Goal: Information Seeking & Learning: Learn about a topic

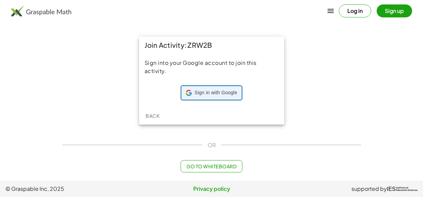
click at [219, 91] on span "Sign in with Google" at bounding box center [216, 92] width 43 height 7
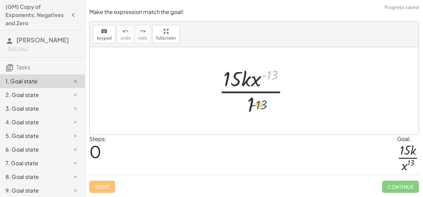
drag, startPoint x: 276, startPoint y: 73, endPoint x: 264, endPoint y: 107, distance: 36.3
click at [264, 107] on div at bounding box center [257, 90] width 83 height 53
drag, startPoint x: 270, startPoint y: 73, endPoint x: 274, endPoint y: 99, distance: 26.6
click at [274, 99] on div at bounding box center [257, 90] width 83 height 53
drag, startPoint x: 258, startPoint y: 81, endPoint x: 253, endPoint y: 107, distance: 26.1
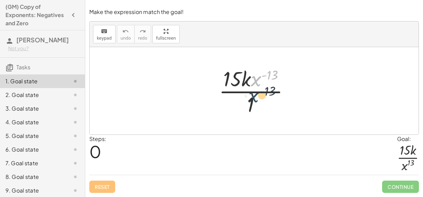
click at [253, 107] on div at bounding box center [257, 90] width 83 height 53
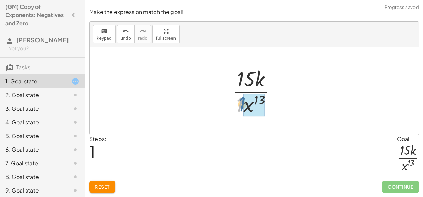
drag, startPoint x: 240, startPoint y: 105, endPoint x: 250, endPoint y: 106, distance: 9.9
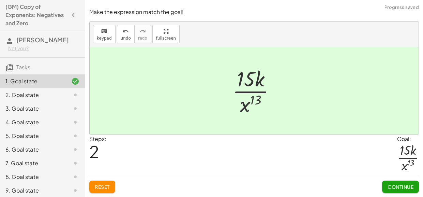
click at [395, 188] on span "Continue" at bounding box center [401, 186] width 26 height 6
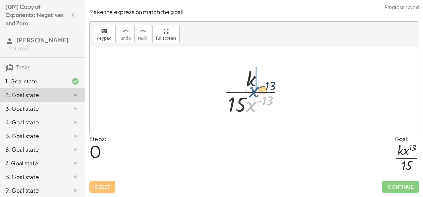
drag, startPoint x: 252, startPoint y: 106, endPoint x: 256, endPoint y: 77, distance: 29.0
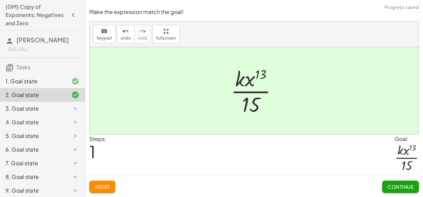
click at [391, 187] on span "Continue" at bounding box center [401, 186] width 26 height 6
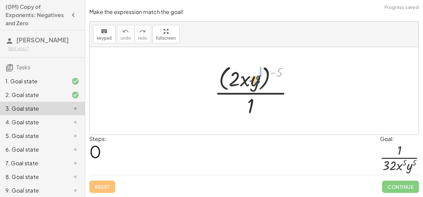
drag, startPoint x: 279, startPoint y: 71, endPoint x: 256, endPoint y: 78, distance: 23.5
click at [256, 78] on div at bounding box center [256, 91] width 91 height 56
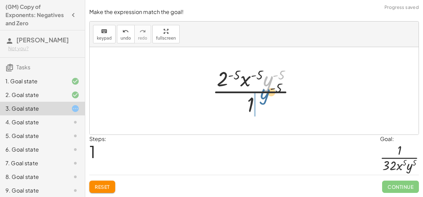
drag, startPoint x: 266, startPoint y: 83, endPoint x: 261, endPoint y: 108, distance: 26.1
click at [261, 108] on div at bounding box center [257, 90] width 96 height 53
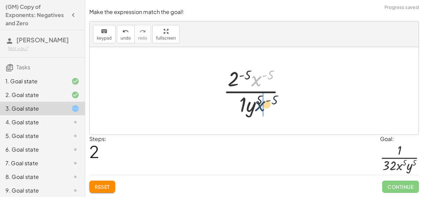
drag, startPoint x: 256, startPoint y: 78, endPoint x: 260, endPoint y: 104, distance: 26.6
click at [260, 104] on div at bounding box center [257, 90] width 74 height 53
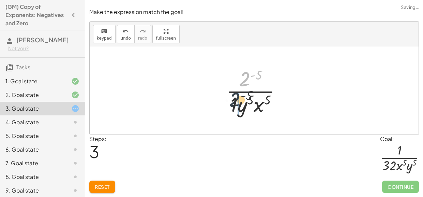
drag, startPoint x: 247, startPoint y: 75, endPoint x: 233, endPoint y: 105, distance: 33.6
click at [233, 105] on div at bounding box center [257, 90] width 68 height 53
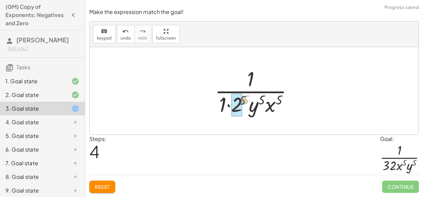
drag, startPoint x: 246, startPoint y: 98, endPoint x: 239, endPoint y: 99, distance: 6.2
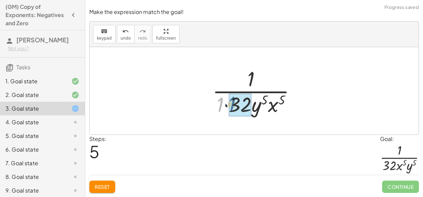
drag, startPoint x: 223, startPoint y: 105, endPoint x: 236, endPoint y: 104, distance: 12.6
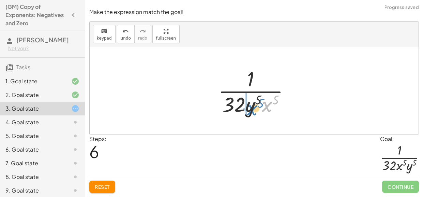
drag, startPoint x: 272, startPoint y: 105, endPoint x: 252, endPoint y: 107, distance: 19.9
click at [252, 107] on div at bounding box center [257, 90] width 84 height 53
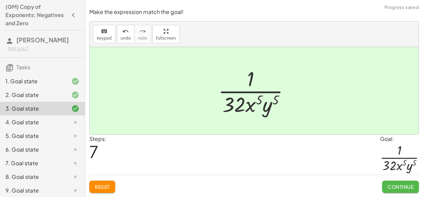
click at [395, 183] on span "Continue" at bounding box center [401, 186] width 26 height 6
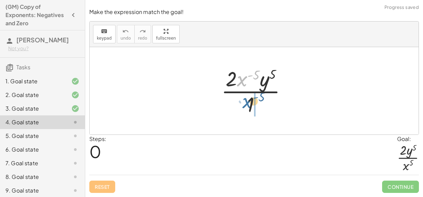
drag, startPoint x: 243, startPoint y: 80, endPoint x: 250, endPoint y: 104, distance: 25.0
click at [250, 104] on div at bounding box center [257, 90] width 78 height 53
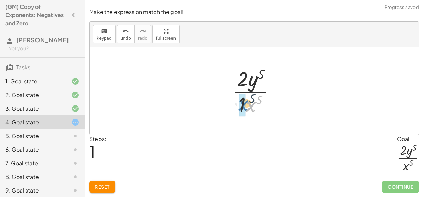
drag, startPoint x: 250, startPoint y: 104, endPoint x: 242, endPoint y: 103, distance: 8.3
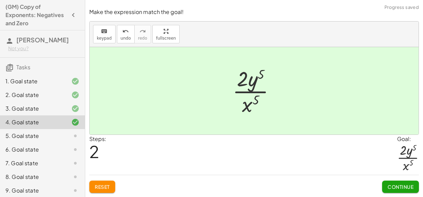
click at [405, 183] on span "Continue" at bounding box center [401, 186] width 26 height 6
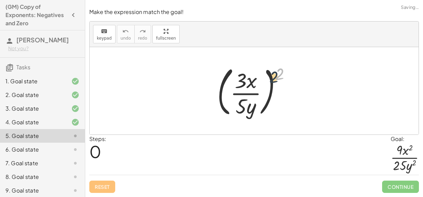
drag, startPoint x: 282, startPoint y: 74, endPoint x: 267, endPoint y: 84, distance: 18.0
click at [267, 84] on div at bounding box center [257, 90] width 86 height 57
drag, startPoint x: 278, startPoint y: 78, endPoint x: 251, endPoint y: 94, distance: 32.3
click at [251, 94] on div at bounding box center [257, 90] width 86 height 57
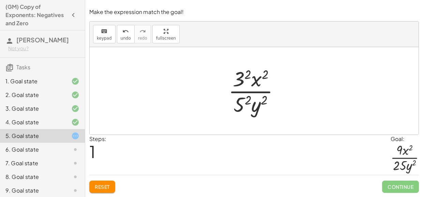
click at [265, 75] on div at bounding box center [256, 90] width 63 height 53
drag, startPoint x: 250, startPoint y: 99, endPoint x: 240, endPoint y: 104, distance: 11.3
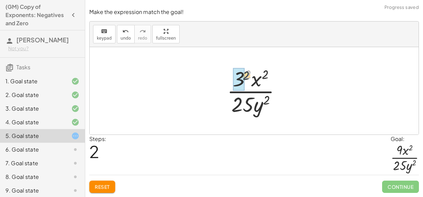
drag, startPoint x: 248, startPoint y: 73, endPoint x: 239, endPoint y: 79, distance: 11.0
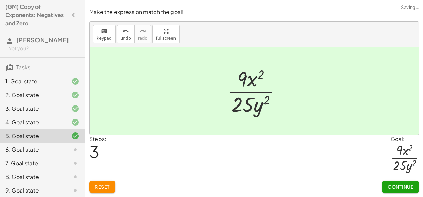
click at [401, 184] on span "Continue" at bounding box center [401, 186] width 26 height 6
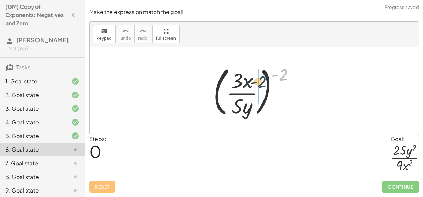
drag, startPoint x: 285, startPoint y: 74, endPoint x: 255, endPoint y: 84, distance: 32.1
click at [255, 84] on div at bounding box center [256, 90] width 93 height 57
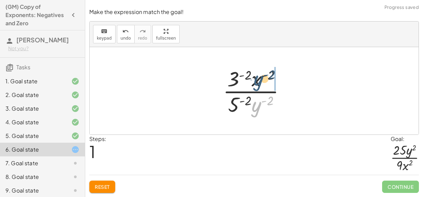
drag, startPoint x: 257, startPoint y: 109, endPoint x: 259, endPoint y: 82, distance: 27.0
click at [259, 82] on div at bounding box center [257, 90] width 75 height 53
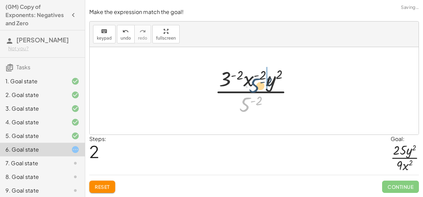
drag, startPoint x: 243, startPoint y: 101, endPoint x: 254, endPoint y: 81, distance: 22.7
click at [254, 81] on div at bounding box center [256, 90] width 91 height 53
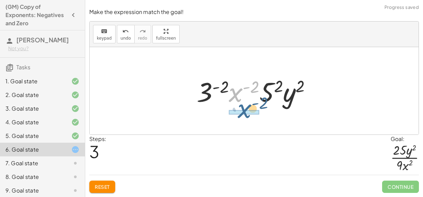
drag, startPoint x: 238, startPoint y: 92, endPoint x: 252, endPoint y: 112, distance: 24.2
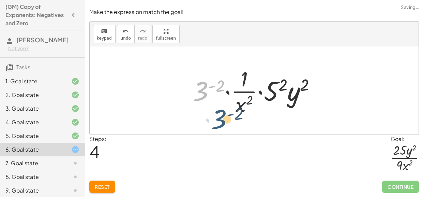
drag, startPoint x: 202, startPoint y: 89, endPoint x: 222, endPoint y: 112, distance: 30.9
click at [222, 112] on div at bounding box center [256, 90] width 135 height 53
click at [102, 184] on span "Reset" at bounding box center [102, 186] width 15 height 6
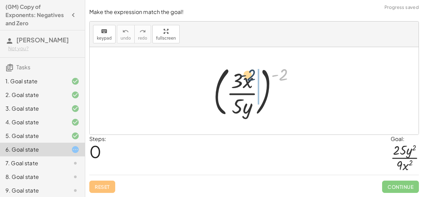
drag, startPoint x: 283, startPoint y: 77, endPoint x: 246, endPoint y: 80, distance: 36.6
click at [246, 80] on div at bounding box center [256, 90] width 93 height 57
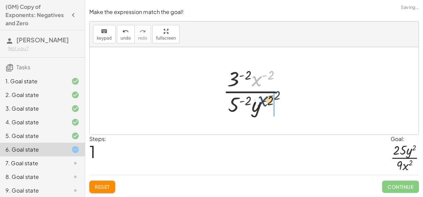
drag, startPoint x: 256, startPoint y: 81, endPoint x: 263, endPoint y: 104, distance: 24.2
click at [263, 104] on div at bounding box center [257, 90] width 75 height 53
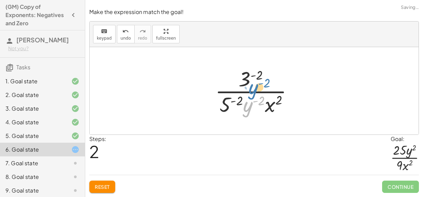
drag, startPoint x: 250, startPoint y: 106, endPoint x: 254, endPoint y: 89, distance: 17.0
click at [254, 89] on div at bounding box center [257, 90] width 90 height 53
drag, startPoint x: 250, startPoint y: 105, endPoint x: 263, endPoint y: 84, distance: 24.6
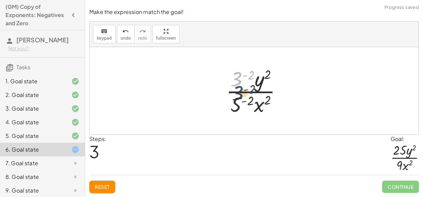
drag, startPoint x: 239, startPoint y: 83, endPoint x: 238, endPoint y: 106, distance: 22.5
click at [238, 106] on div at bounding box center [257, 90] width 68 height 53
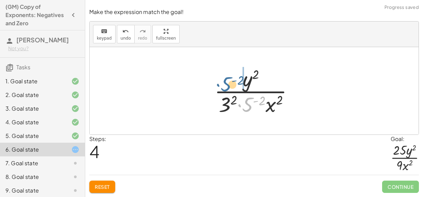
drag, startPoint x: 247, startPoint y: 104, endPoint x: 226, endPoint y: 84, distance: 29.2
click at [226, 84] on div at bounding box center [256, 90] width 91 height 53
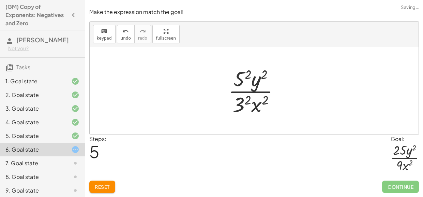
click at [248, 75] on div at bounding box center [256, 90] width 63 height 53
click at [248, 95] on div at bounding box center [257, 90] width 66 height 53
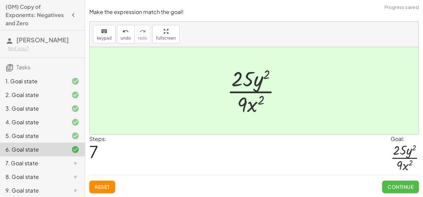
click at [400, 183] on span "Continue" at bounding box center [401, 186] width 26 height 6
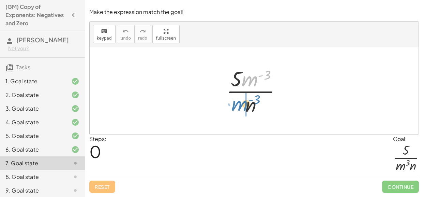
drag, startPoint x: 253, startPoint y: 79, endPoint x: 241, endPoint y: 104, distance: 26.8
click at [241, 104] on div at bounding box center [257, 90] width 68 height 53
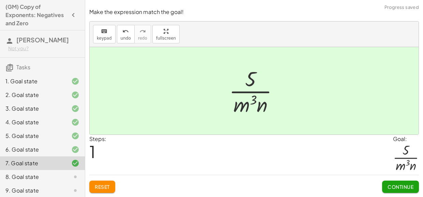
click at [401, 183] on button "Continue" at bounding box center [400, 186] width 37 height 12
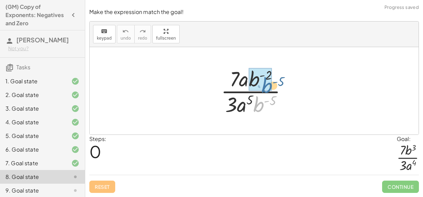
drag, startPoint x: 260, startPoint y: 103, endPoint x: 269, endPoint y: 84, distance: 21.4
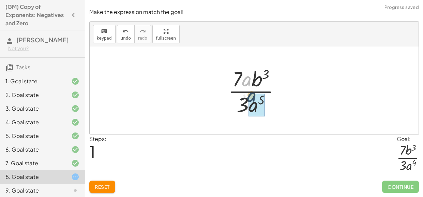
drag, startPoint x: 247, startPoint y: 82, endPoint x: 251, endPoint y: 100, distance: 18.9
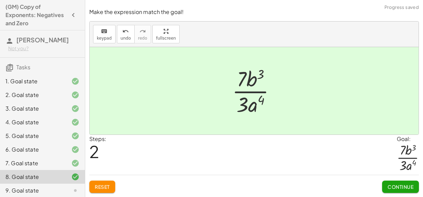
click at [393, 184] on span "Continue" at bounding box center [401, 186] width 26 height 6
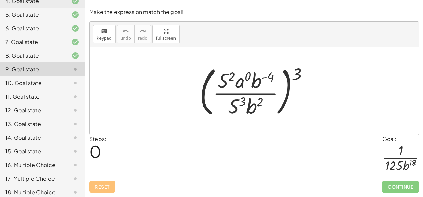
scroll to position [125, 0]
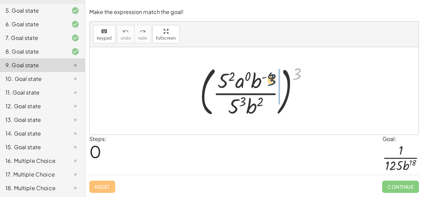
drag, startPoint x: 298, startPoint y: 70, endPoint x: 260, endPoint y: 80, distance: 39.9
click at [260, 80] on div at bounding box center [256, 90] width 121 height 57
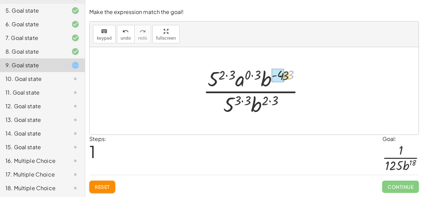
drag, startPoint x: 291, startPoint y: 76, endPoint x: 280, endPoint y: 78, distance: 11.3
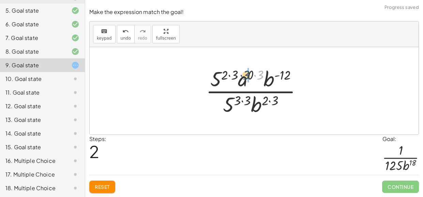
drag, startPoint x: 262, startPoint y: 76, endPoint x: 248, endPoint y: 76, distance: 14.0
click at [259, 76] on div at bounding box center [257, 90] width 108 height 53
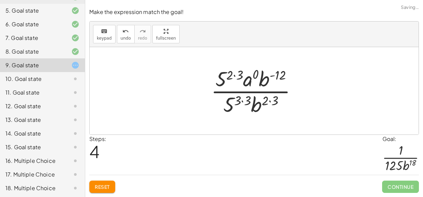
click at [240, 74] on div at bounding box center [257, 90] width 98 height 53
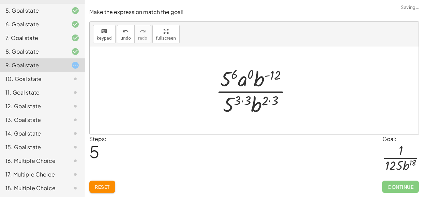
click at [268, 100] on div at bounding box center [256, 90] width 89 height 53
click at [266, 100] on div at bounding box center [256, 90] width 89 height 53
click at [278, 102] on div at bounding box center [256, 90] width 89 height 53
click at [254, 99] on div at bounding box center [256, 90] width 89 height 53
click at [248, 99] on div at bounding box center [256, 90] width 89 height 53
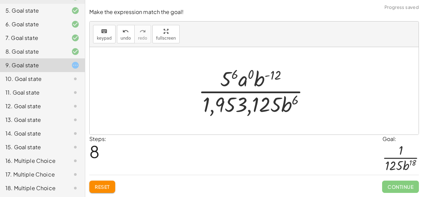
click at [234, 73] on div at bounding box center [256, 90] width 123 height 53
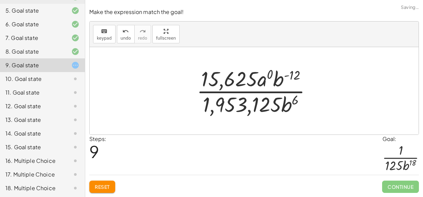
click at [270, 74] on div at bounding box center [256, 90] width 127 height 53
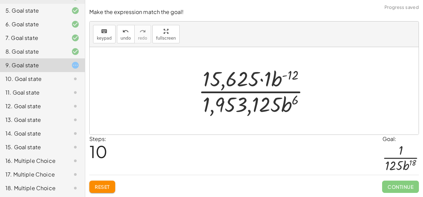
click at [266, 77] on div at bounding box center [256, 90] width 123 height 53
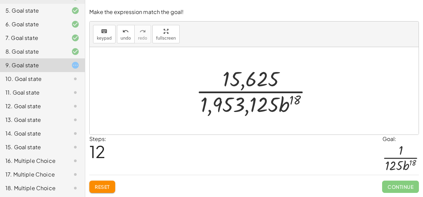
click at [242, 82] on div at bounding box center [257, 90] width 128 height 53
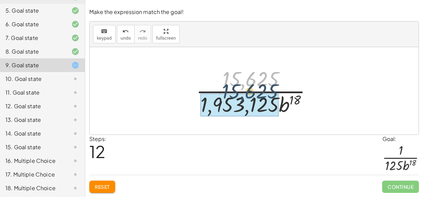
drag, startPoint x: 246, startPoint y: 77, endPoint x: 242, endPoint y: 95, distance: 18.5
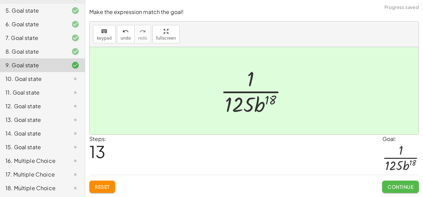
click at [413, 187] on span "Continue" at bounding box center [401, 186] width 26 height 6
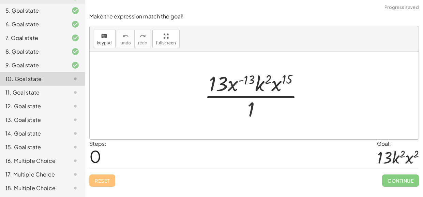
click at [246, 78] on div at bounding box center [257, 95] width 112 height 53
drag, startPoint x: 235, startPoint y: 85, endPoint x: 264, endPoint y: 105, distance: 35.5
click at [264, 105] on div at bounding box center [257, 95] width 112 height 53
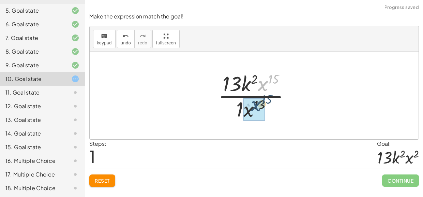
drag, startPoint x: 264, startPoint y: 82, endPoint x: 255, endPoint y: 106, distance: 25.5
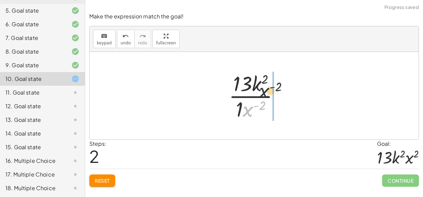
drag, startPoint x: 248, startPoint y: 109, endPoint x: 270, endPoint y: 83, distance: 34.1
click at [270, 83] on div at bounding box center [256, 95] width 63 height 53
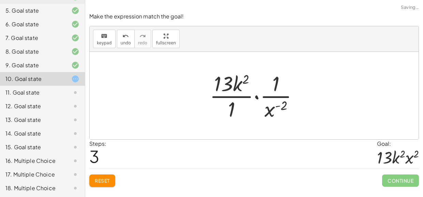
click at [101, 175] on button "Reset" at bounding box center [102, 180] width 26 height 12
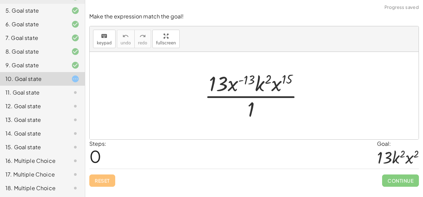
click at [98, 177] on div "Reset Continue" at bounding box center [254, 177] width 330 height 18
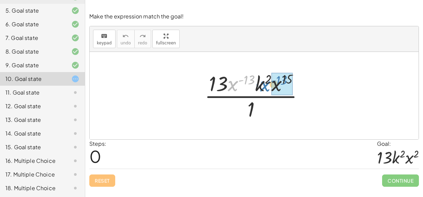
drag, startPoint x: 232, startPoint y: 81, endPoint x: 270, endPoint y: 83, distance: 38.6
click at [270, 83] on div at bounding box center [257, 95] width 112 height 53
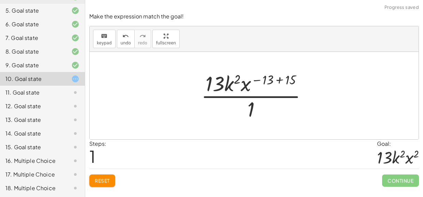
click at [267, 78] on div at bounding box center [257, 95] width 118 height 53
click at [294, 82] on div at bounding box center [257, 95] width 118 height 53
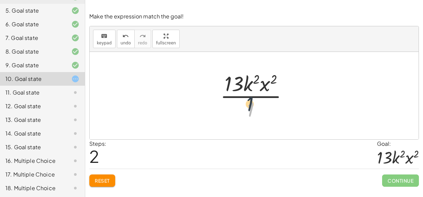
drag, startPoint x: 249, startPoint y: 106, endPoint x: 246, endPoint y: 92, distance: 14.5
click at [246, 92] on div at bounding box center [257, 95] width 80 height 53
drag, startPoint x: 251, startPoint y: 108, endPoint x: 242, endPoint y: 75, distance: 34.3
click at [242, 75] on div at bounding box center [257, 95] width 80 height 53
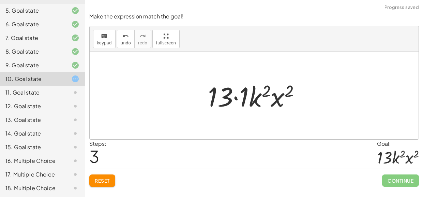
click at [243, 97] on div at bounding box center [257, 95] width 104 height 35
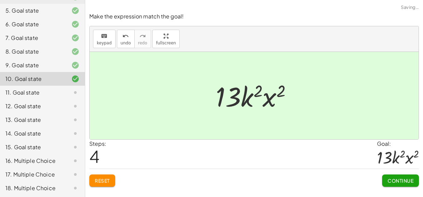
click at [412, 181] on span "Continue" at bounding box center [401, 180] width 26 height 6
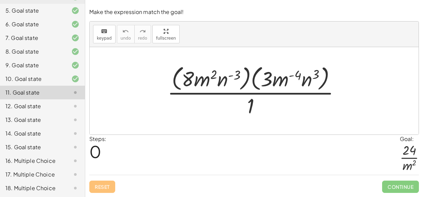
click at [288, 82] on div at bounding box center [256, 91] width 185 height 56
drag, startPoint x: 276, startPoint y: 82, endPoint x: 274, endPoint y: 104, distance: 22.6
click at [274, 104] on div at bounding box center [256, 91] width 185 height 56
drag, startPoint x: 283, startPoint y: 79, endPoint x: 266, endPoint y: 108, distance: 33.7
click at [266, 108] on div at bounding box center [256, 91] width 185 height 56
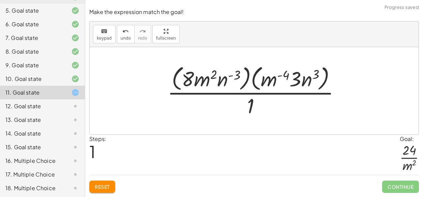
click at [102, 189] on span "Reset" at bounding box center [102, 186] width 15 height 6
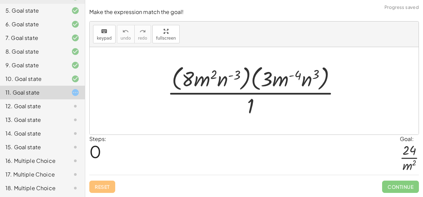
click at [299, 73] on div at bounding box center [256, 91] width 185 height 56
click at [213, 73] on div at bounding box center [256, 91] width 185 height 56
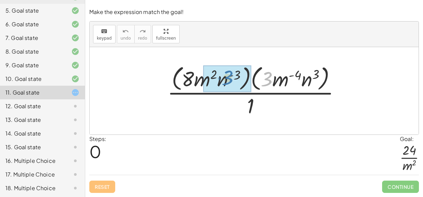
drag, startPoint x: 270, startPoint y: 78, endPoint x: 227, endPoint y: 77, distance: 43.0
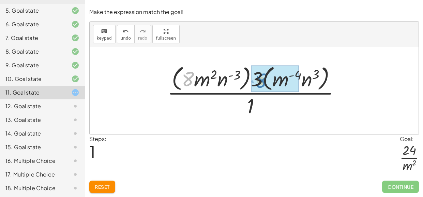
drag, startPoint x: 186, startPoint y: 78, endPoint x: 258, endPoint y: 80, distance: 73.0
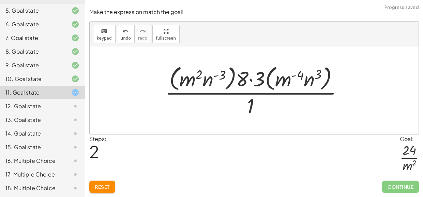
click at [262, 79] on div at bounding box center [257, 91] width 190 height 56
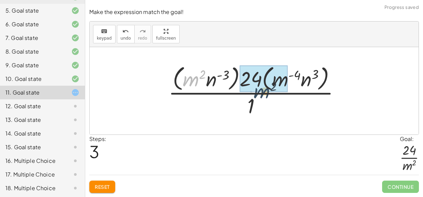
drag, startPoint x: 196, startPoint y: 79, endPoint x: 262, endPoint y: 84, distance: 65.6
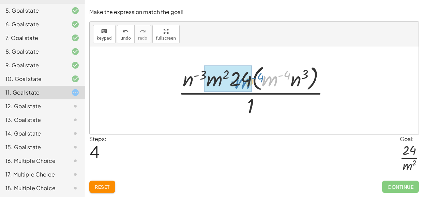
drag, startPoint x: 264, startPoint y: 82, endPoint x: 236, endPoint y: 84, distance: 28.4
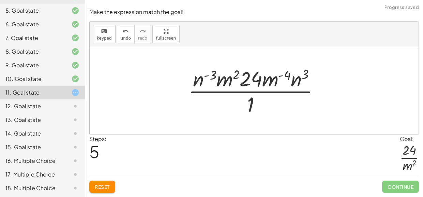
click at [271, 83] on div at bounding box center [256, 90] width 143 height 53
click at [228, 84] on div at bounding box center [256, 90] width 143 height 53
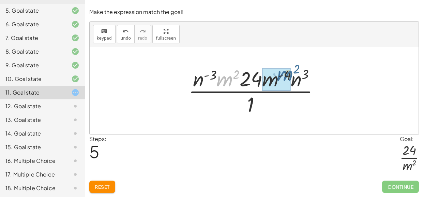
drag, startPoint x: 228, startPoint y: 84, endPoint x: 280, endPoint y: 84, distance: 51.8
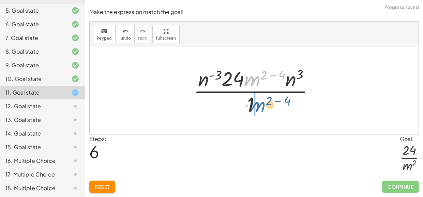
drag, startPoint x: 256, startPoint y: 81, endPoint x: 261, endPoint y: 109, distance: 29.0
click at [261, 109] on div at bounding box center [256, 90] width 133 height 53
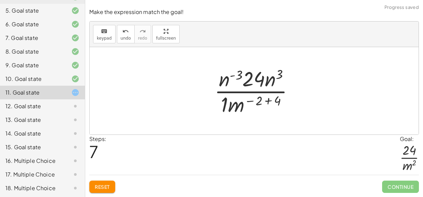
click at [275, 103] on div at bounding box center [257, 90] width 92 height 53
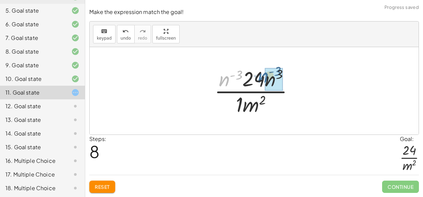
drag, startPoint x: 227, startPoint y: 82, endPoint x: 268, endPoint y: 80, distance: 41.7
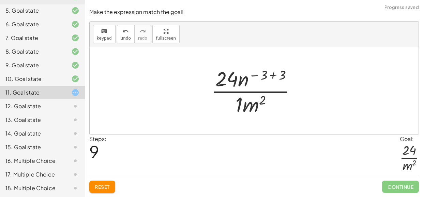
click at [282, 74] on div at bounding box center [257, 90] width 98 height 53
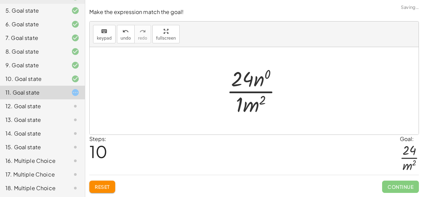
click at [268, 75] on div at bounding box center [256, 90] width 67 height 53
click at [265, 78] on div at bounding box center [257, 90] width 62 height 53
click at [246, 110] on div at bounding box center [257, 90] width 58 height 53
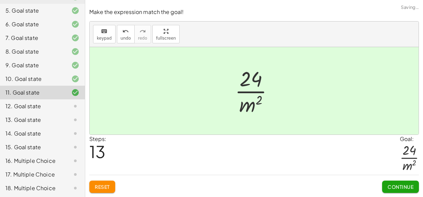
click at [401, 187] on span "Continue" at bounding box center [401, 186] width 26 height 6
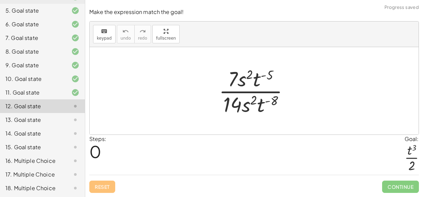
click at [269, 75] on div at bounding box center [257, 90] width 83 height 53
click at [255, 80] on div at bounding box center [257, 90] width 83 height 53
drag, startPoint x: 261, startPoint y: 106, endPoint x: 261, endPoint y: 83, distance: 23.9
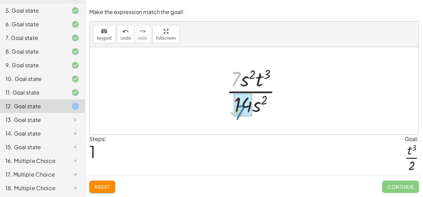
drag, startPoint x: 237, startPoint y: 80, endPoint x: 241, endPoint y: 113, distance: 33.3
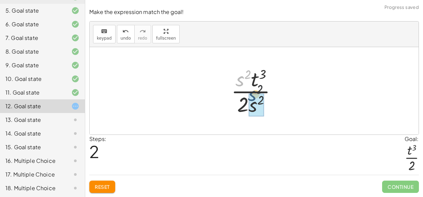
drag, startPoint x: 240, startPoint y: 86, endPoint x: 254, endPoint y: 104, distance: 23.6
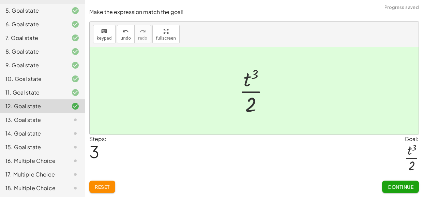
click at [401, 184] on span "Continue" at bounding box center [401, 186] width 26 height 6
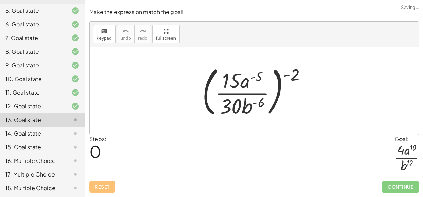
click at [295, 77] on div at bounding box center [257, 90] width 116 height 57
drag, startPoint x: 295, startPoint y: 77, endPoint x: 263, endPoint y: 85, distance: 32.5
click at [263, 85] on div at bounding box center [257, 90] width 116 height 57
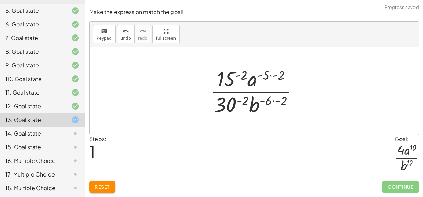
click at [281, 76] on div at bounding box center [257, 90] width 100 height 53
click at [251, 75] on div at bounding box center [257, 90] width 100 height 53
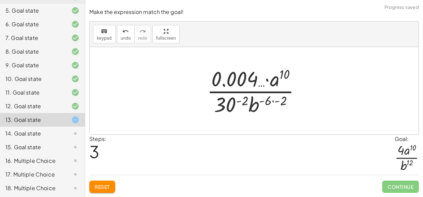
click at [282, 100] on div at bounding box center [257, 90] width 106 height 53
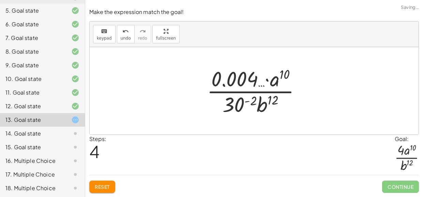
click at [250, 100] on div at bounding box center [257, 90] width 106 height 53
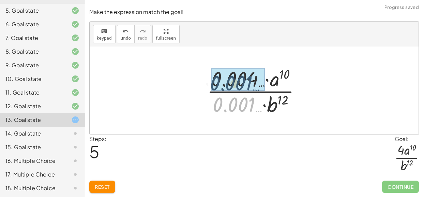
drag, startPoint x: 239, startPoint y: 101, endPoint x: 236, endPoint y: 77, distance: 24.0
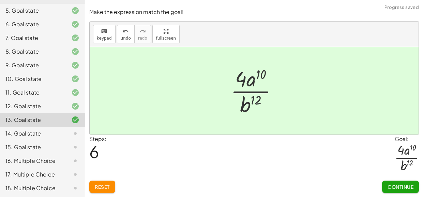
click at [386, 184] on button "Continue" at bounding box center [400, 186] width 37 height 12
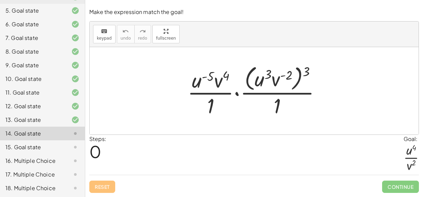
click at [304, 66] on div at bounding box center [257, 91] width 146 height 56
drag, startPoint x: 307, startPoint y: 71, endPoint x: 289, endPoint y: 76, distance: 17.9
click at [289, 76] on div at bounding box center [257, 91] width 146 height 56
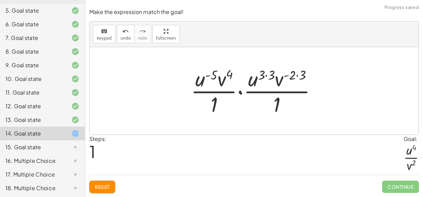
click at [303, 73] on div at bounding box center [257, 90] width 138 height 53
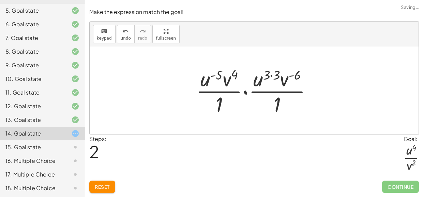
click at [277, 75] on div at bounding box center [257, 90] width 128 height 53
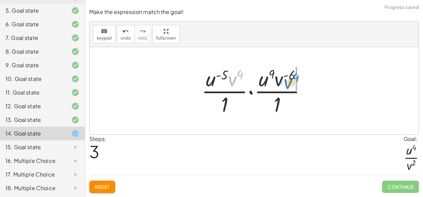
drag, startPoint x: 234, startPoint y: 80, endPoint x: 288, endPoint y: 82, distance: 54.2
click at [288, 82] on div at bounding box center [256, 90] width 117 height 53
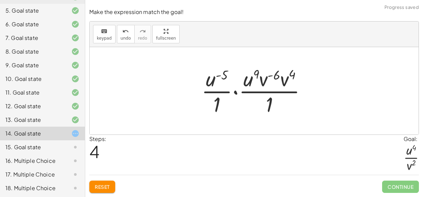
click at [274, 75] on div at bounding box center [256, 90] width 117 height 53
click at [298, 74] on div at bounding box center [256, 90] width 117 height 53
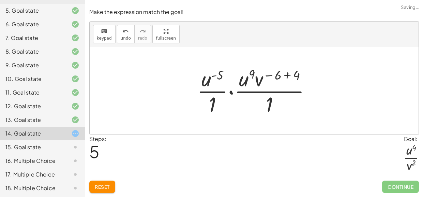
click at [296, 74] on div at bounding box center [257, 90] width 126 height 53
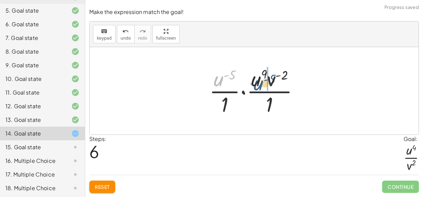
drag, startPoint x: 220, startPoint y: 78, endPoint x: 256, endPoint y: 82, distance: 35.9
click at [256, 82] on div at bounding box center [257, 90] width 102 height 53
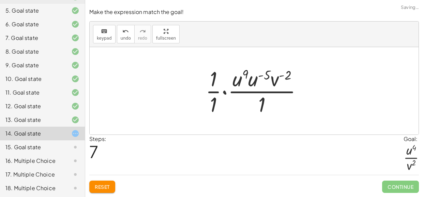
click at [265, 76] on div at bounding box center [256, 90] width 109 height 53
click at [246, 75] on div at bounding box center [256, 90] width 109 height 53
drag, startPoint x: 258, startPoint y: 78, endPoint x: 240, endPoint y: 82, distance: 18.5
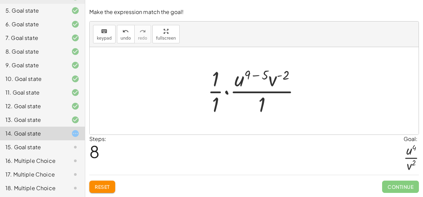
click at [262, 74] on div at bounding box center [256, 90] width 105 height 53
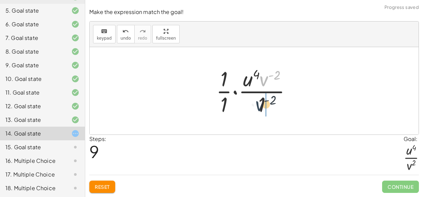
drag, startPoint x: 262, startPoint y: 79, endPoint x: 257, endPoint y: 106, distance: 27.0
click at [257, 106] on div at bounding box center [257, 90] width 88 height 53
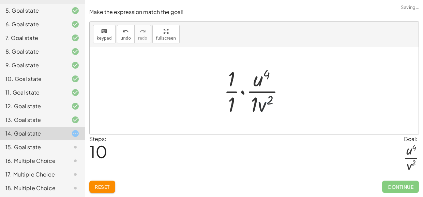
click at [254, 104] on div at bounding box center [257, 90] width 73 height 53
click at [238, 102] on div at bounding box center [256, 90] width 66 height 53
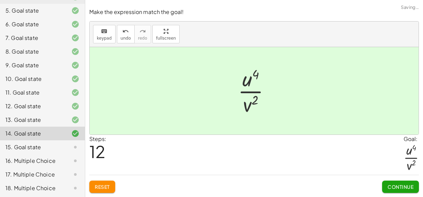
click at [389, 186] on span "Continue" at bounding box center [401, 186] width 26 height 6
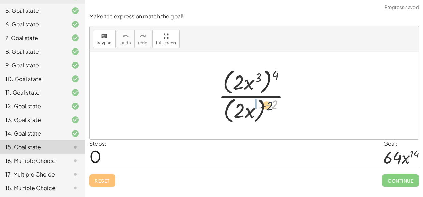
drag, startPoint x: 277, startPoint y: 104, endPoint x: 255, endPoint y: 107, distance: 21.8
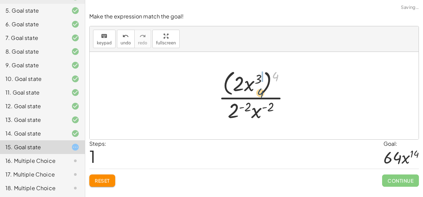
drag, startPoint x: 276, startPoint y: 77, endPoint x: 260, endPoint y: 93, distance: 22.7
click at [260, 93] on div at bounding box center [257, 96] width 84 height 56
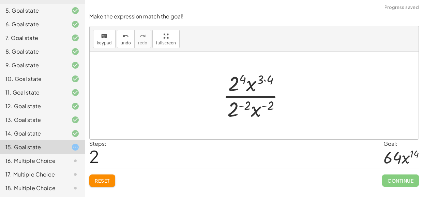
click at [247, 102] on div at bounding box center [257, 95] width 74 height 53
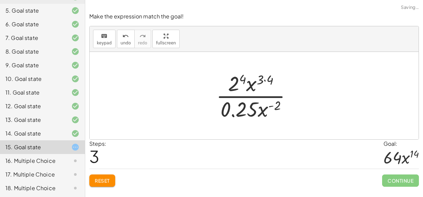
click at [244, 75] on div at bounding box center [257, 95] width 88 height 53
click at [262, 78] on div at bounding box center [257, 95] width 88 height 53
click at [280, 105] on div at bounding box center [257, 95] width 88 height 53
click at [271, 82] on div at bounding box center [257, 95] width 88 height 53
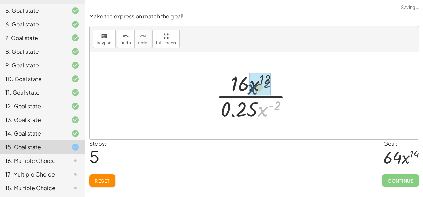
drag, startPoint x: 265, startPoint y: 108, endPoint x: 251, endPoint y: 83, distance: 29.3
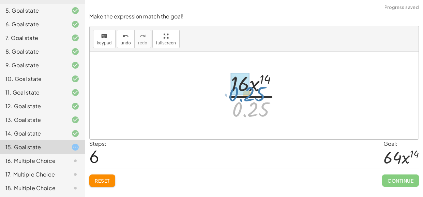
drag, startPoint x: 250, startPoint y: 105, endPoint x: 246, endPoint y: 90, distance: 16.1
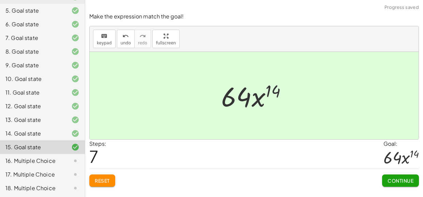
click at [406, 180] on span "Continue" at bounding box center [401, 180] width 26 height 6
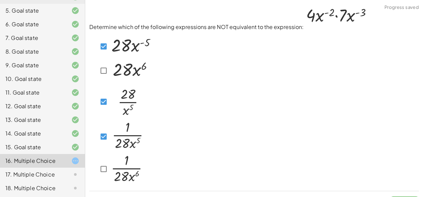
scroll to position [15, 0]
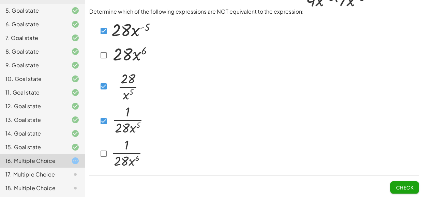
click at [400, 189] on span "Check" at bounding box center [405, 187] width 18 height 6
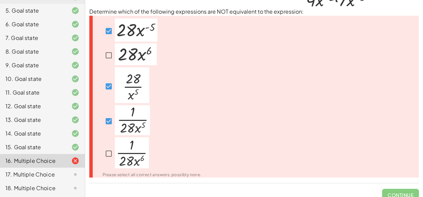
click at [127, 23] on img at bounding box center [136, 29] width 43 height 23
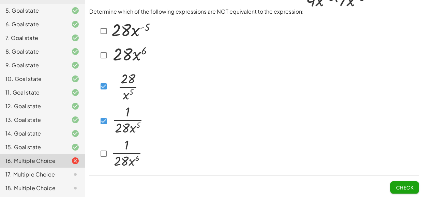
click at [409, 184] on span "Check" at bounding box center [405, 187] width 18 height 6
click at [113, 82] on img at bounding box center [127, 85] width 34 height 36
click at [397, 184] on span "Check" at bounding box center [405, 187] width 18 height 6
click at [396, 182] on button "Check" at bounding box center [404, 187] width 29 height 12
click at [412, 184] on span "Check" at bounding box center [405, 187] width 18 height 6
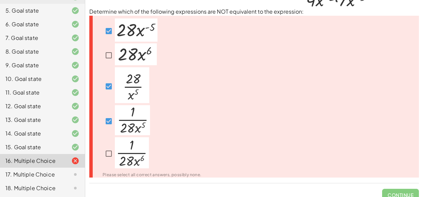
click at [403, 190] on span "Continue" at bounding box center [400, 192] width 37 height 18
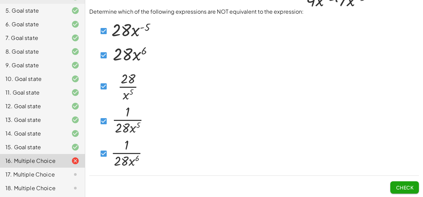
click at [408, 187] on span "Check" at bounding box center [405, 187] width 18 height 6
click at [49, 171] on div "17. Multiple Choice" at bounding box center [32, 174] width 55 height 8
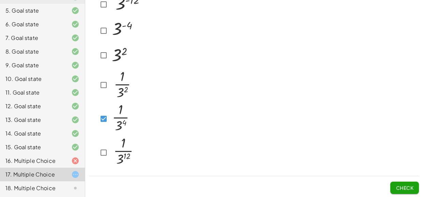
scroll to position [0, 0]
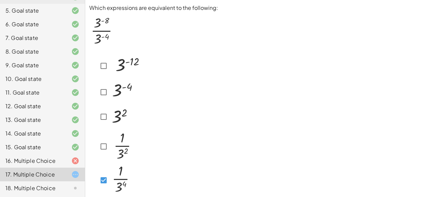
click at [59, 157] on div "16. Multiple Choice" at bounding box center [32, 161] width 55 height 8
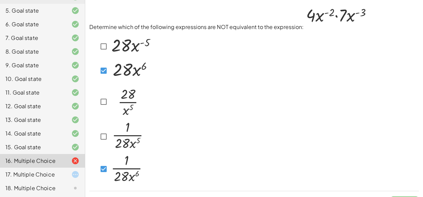
scroll to position [15, 0]
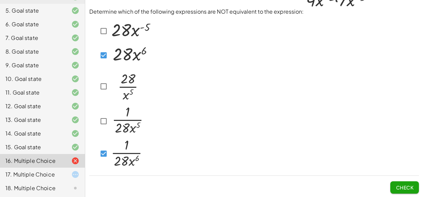
click at [398, 186] on span "Check" at bounding box center [405, 187] width 18 height 6
click at [404, 187] on span "Check" at bounding box center [405, 187] width 18 height 6
click at [412, 188] on span "Check" at bounding box center [405, 187] width 18 height 6
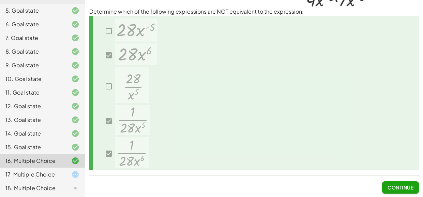
click at [410, 188] on span "Continue" at bounding box center [401, 187] width 26 height 6
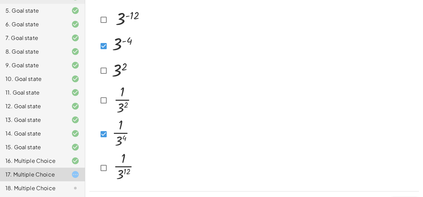
scroll to position [61, 0]
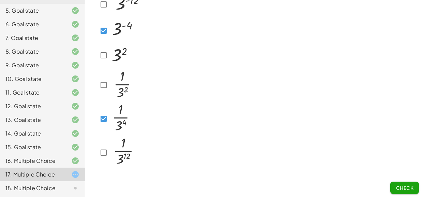
click at [404, 181] on button "Check" at bounding box center [404, 187] width 29 height 12
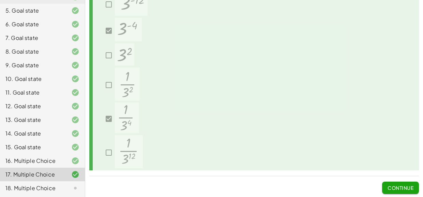
click at [405, 183] on button "Continue" at bounding box center [400, 187] width 37 height 12
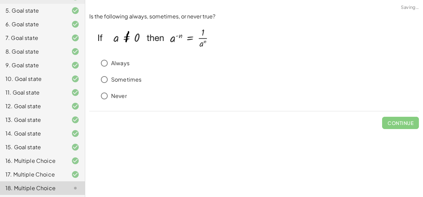
scroll to position [0, 0]
click at [405, 123] on span "Check" at bounding box center [405, 123] width 18 height 6
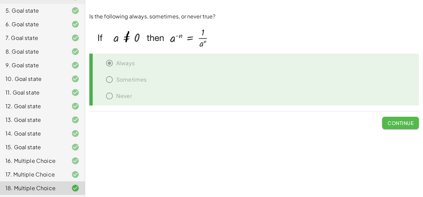
click at [403, 123] on span "Continue" at bounding box center [401, 123] width 26 height 6
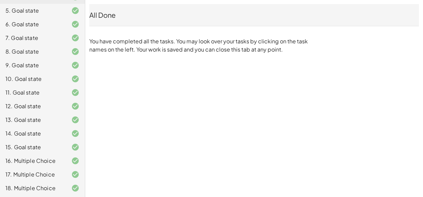
click at [36, 184] on div "18. Multiple Choice" at bounding box center [32, 188] width 55 height 8
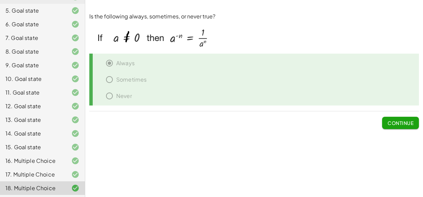
click at [404, 118] on button "Continue" at bounding box center [400, 123] width 37 height 12
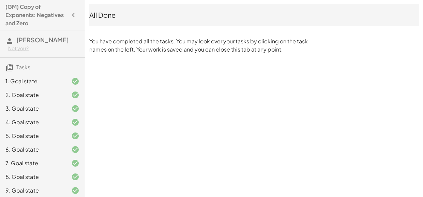
scroll to position [125, 0]
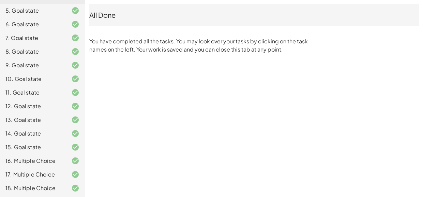
click at [35, 184] on div "18. Multiple Choice" at bounding box center [32, 188] width 55 height 8
click at [34, 174] on div "17. Multiple Choice" at bounding box center [32, 174] width 55 height 8
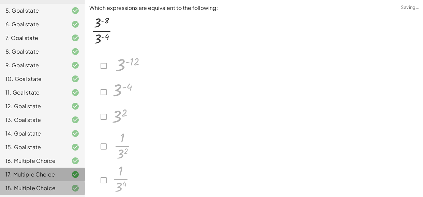
click at [34, 174] on div "17. Multiple Choice" at bounding box center [32, 174] width 55 height 8
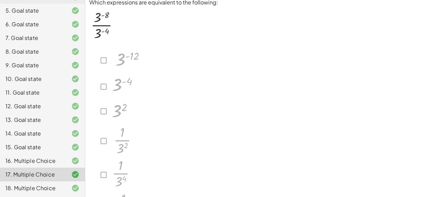
scroll to position [61, 0]
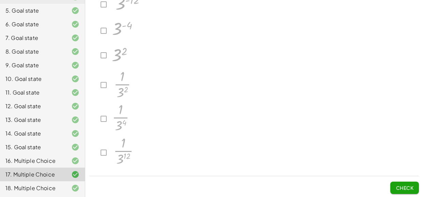
click at [105, 6] on div at bounding box center [115, 4] width 53 height 27
click at [407, 186] on span "Check" at bounding box center [405, 187] width 18 height 6
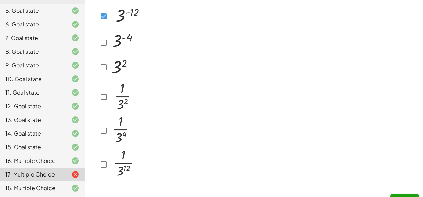
scroll to position [50, 0]
click at [413, 194] on button "Check" at bounding box center [404, 199] width 29 height 12
click at [403, 193] on button "Check" at bounding box center [404, 199] width 29 height 12
click at [415, 193] on button "Check" at bounding box center [404, 199] width 29 height 12
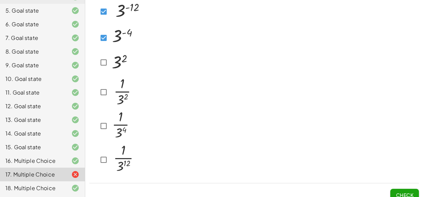
scroll to position [61, 0]
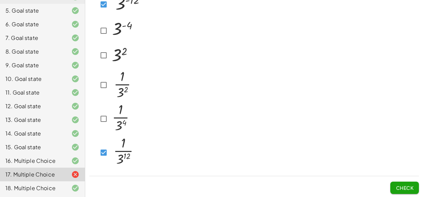
click at [413, 186] on span "Check" at bounding box center [405, 187] width 18 height 6
click at [396, 184] on span "Check" at bounding box center [405, 187] width 18 height 6
click at [410, 188] on span "Check" at bounding box center [405, 187] width 18 height 6
click at [408, 186] on span "Check" at bounding box center [405, 187] width 18 height 6
